Goal: Check status: Check status

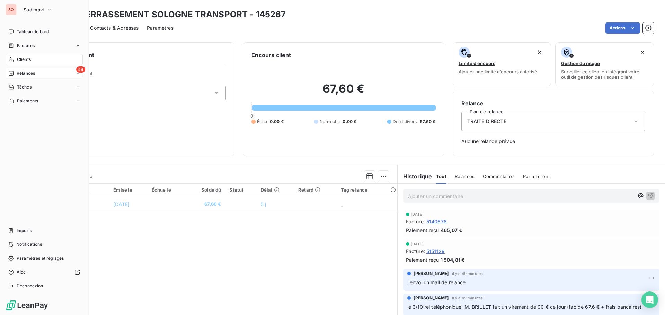
click at [28, 75] on span "Relances" at bounding box center [26, 73] width 18 height 6
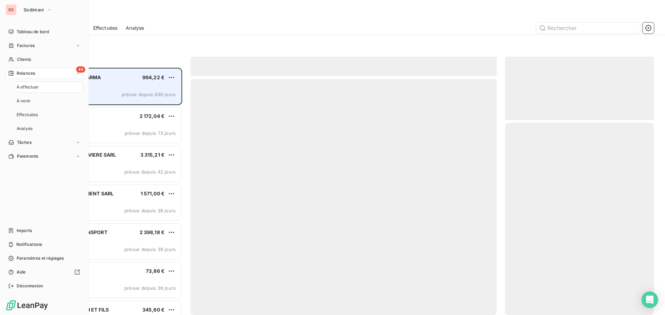
scroll to position [242, 144]
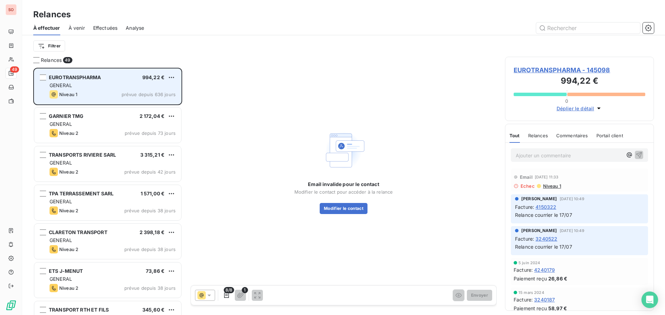
click at [90, 79] on span "EUROTRANSPHARMA" at bounding box center [75, 77] width 52 height 6
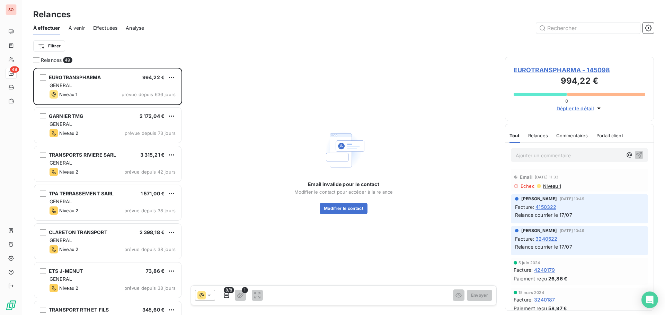
click at [542, 72] on span "EUROTRANSPHARMA - 145098" at bounding box center [579, 69] width 132 height 9
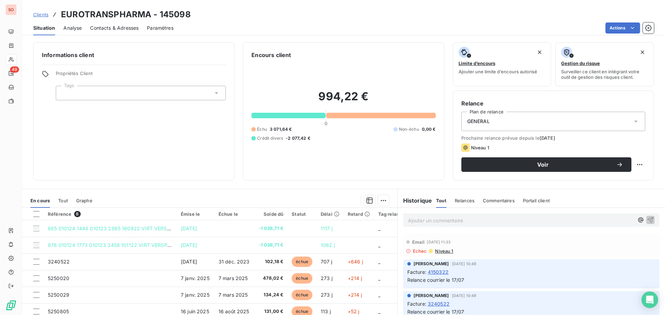
click at [127, 28] on span "Contacts & Adresses" at bounding box center [114, 28] width 48 height 7
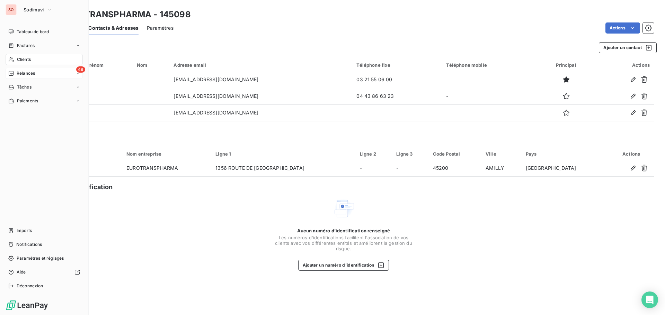
click at [26, 72] on span "Relances" at bounding box center [26, 73] width 18 height 6
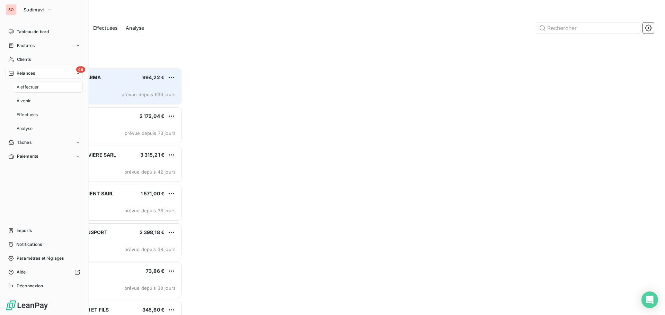
scroll to position [242, 144]
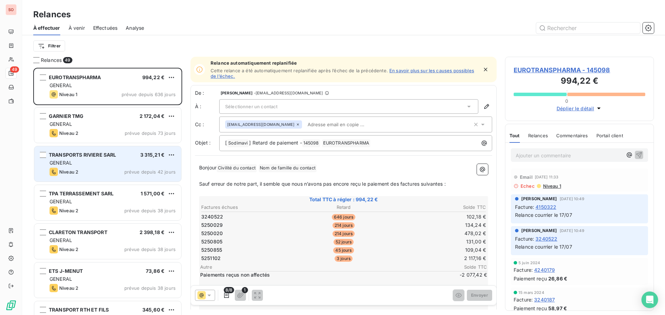
click at [105, 170] on div "Niveau 2 prévue depuis 42 jours" at bounding box center [113, 172] width 126 height 8
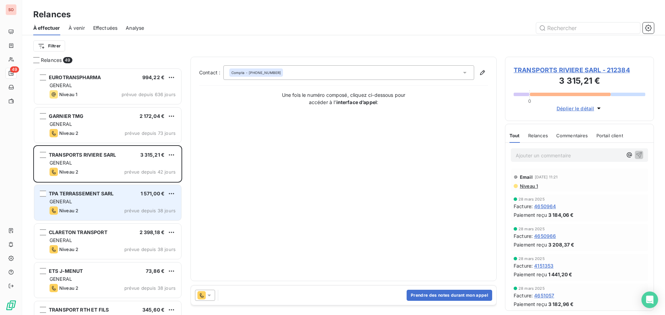
click at [81, 200] on div "GENERAL" at bounding box center [113, 201] width 126 height 7
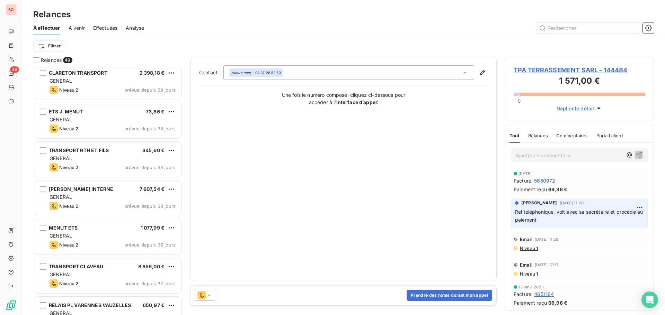
scroll to position [173, 0]
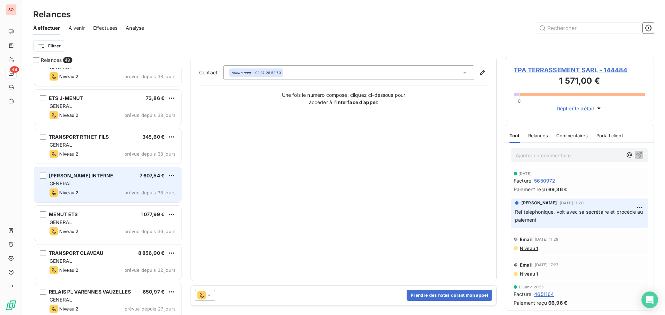
click at [85, 191] on div "Niveau 2 prévue depuis 38 jours" at bounding box center [113, 193] width 126 height 8
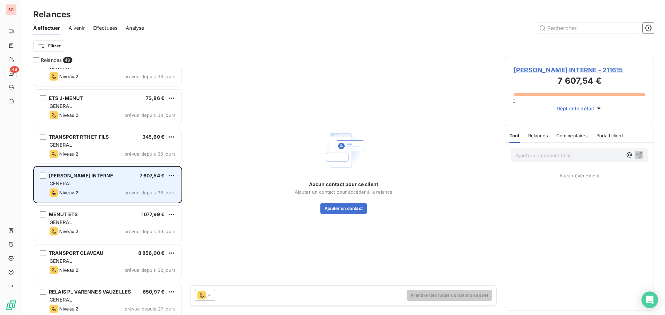
click at [88, 188] on div "[PERSON_NAME] INTERNE 7 607,54 € GENERAL [PERSON_NAME] 2 prévue depuis 38 jours" at bounding box center [107, 184] width 147 height 35
